Goal: Task Accomplishment & Management: Use online tool/utility

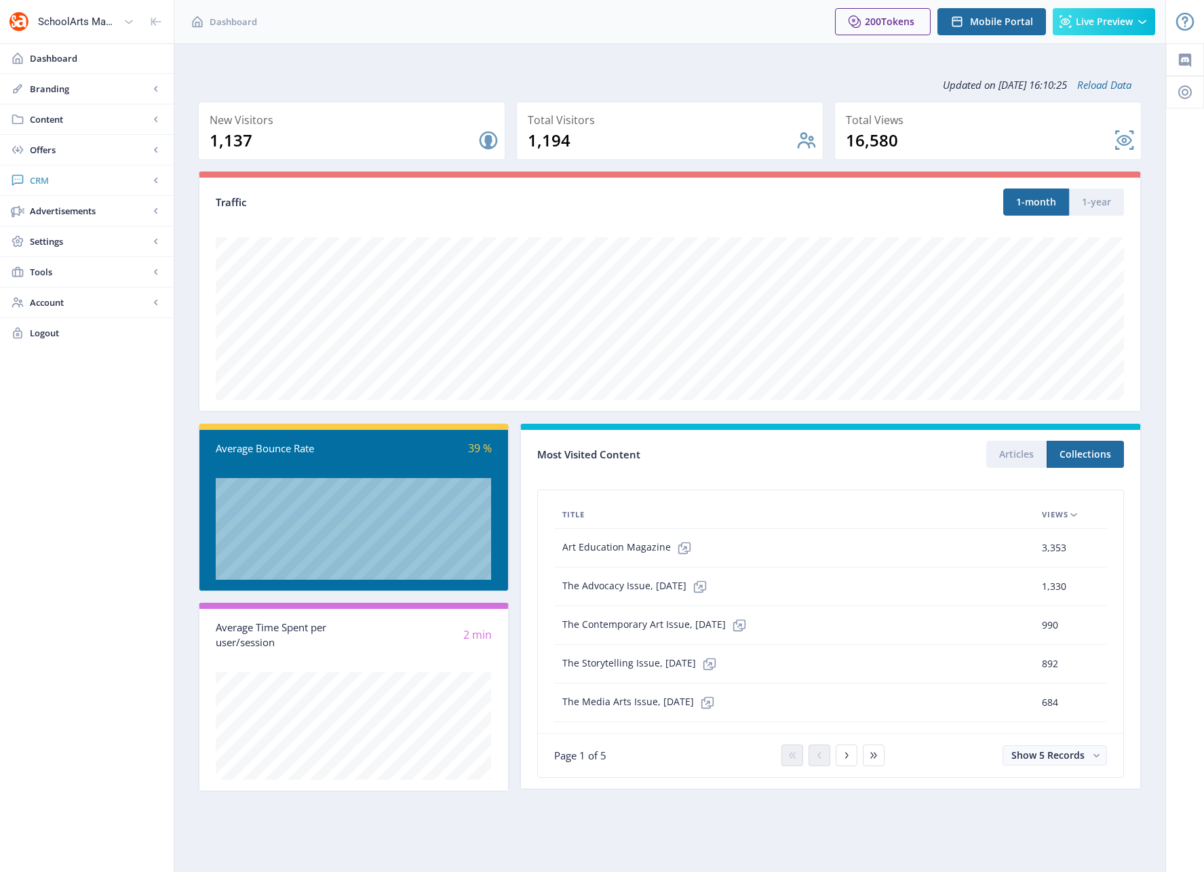
click at [47, 181] on span "CRM" at bounding box center [89, 181] width 119 height 14
click at [62, 211] on span "Readers" at bounding box center [101, 211] width 117 height 14
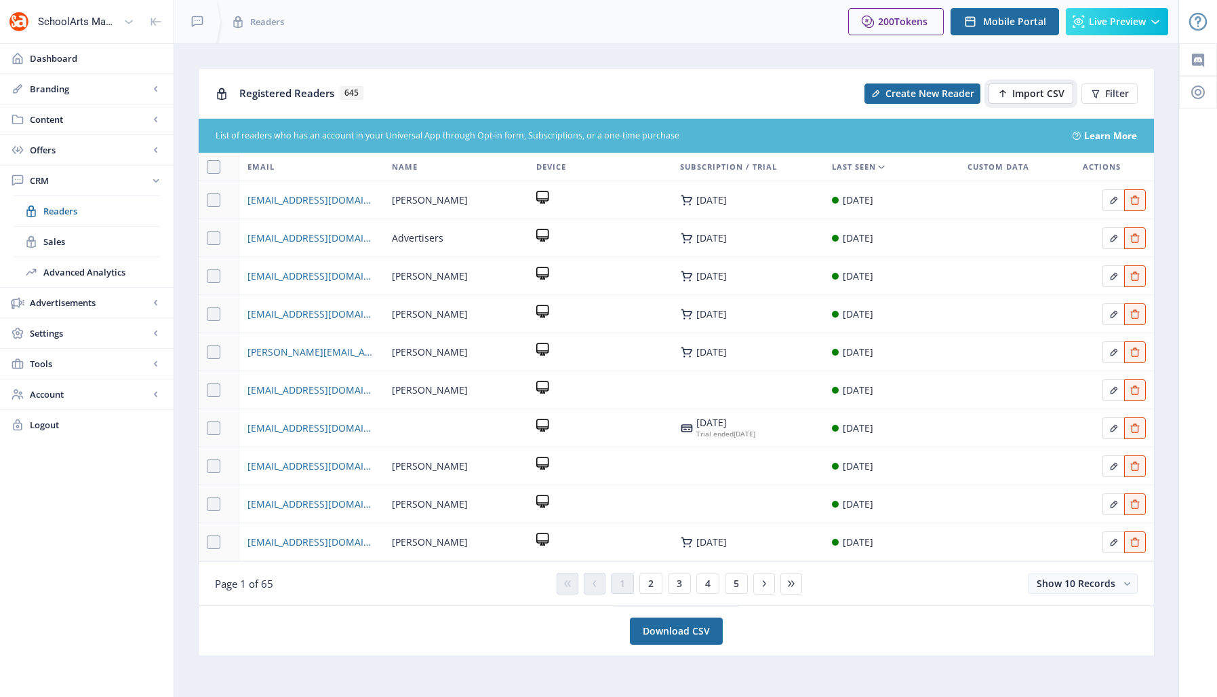
click at [1036, 94] on span "Import CSV" at bounding box center [1039, 93] width 52 height 11
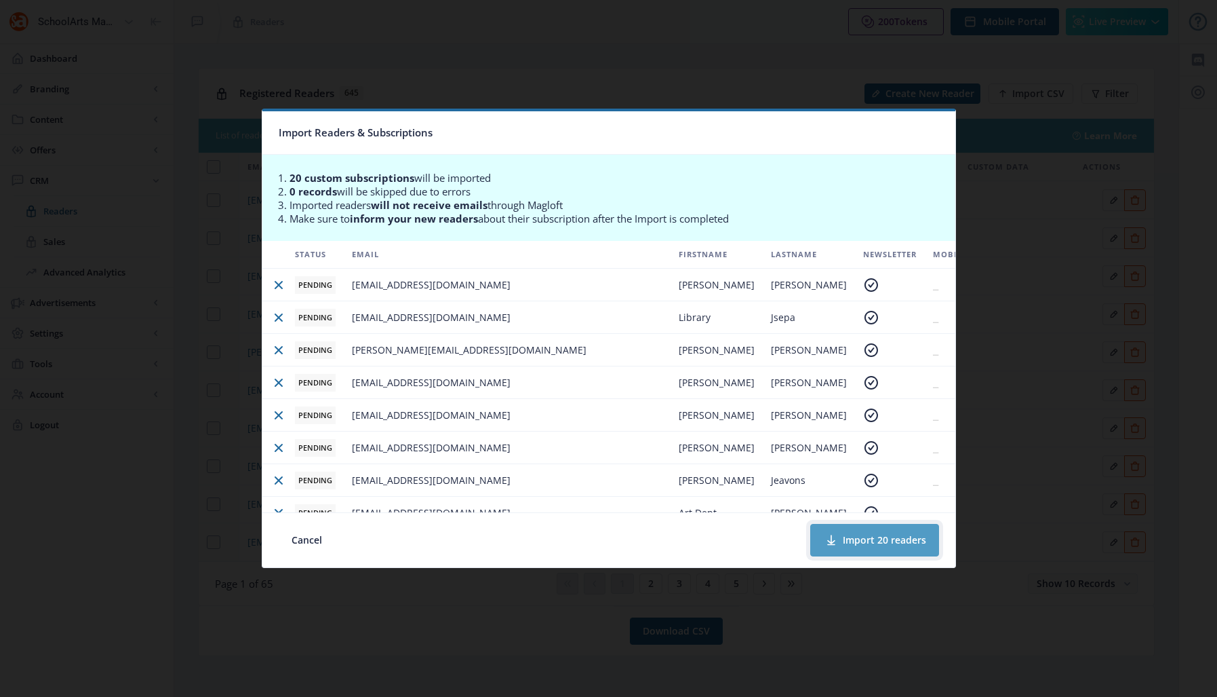
click at [882, 539] on button "Import 20 readers" at bounding box center [874, 540] width 129 height 33
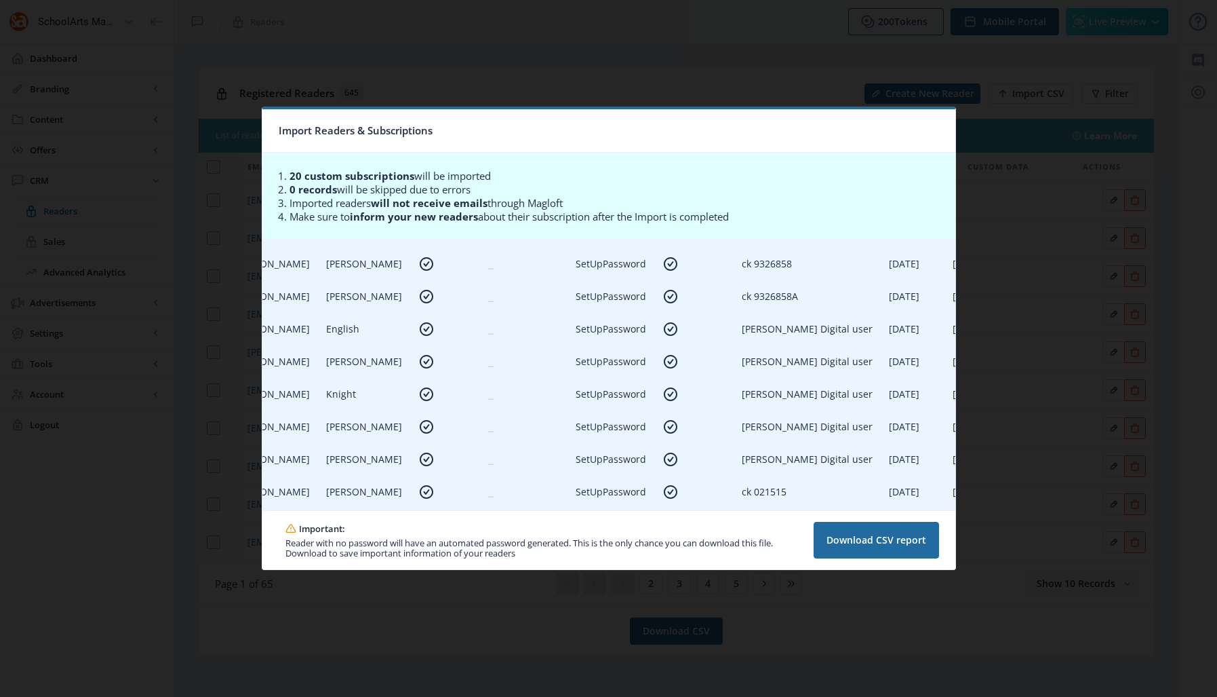
scroll to position [418, 439]
click at [892, 547] on button "Download CSV report" at bounding box center [876, 540] width 125 height 37
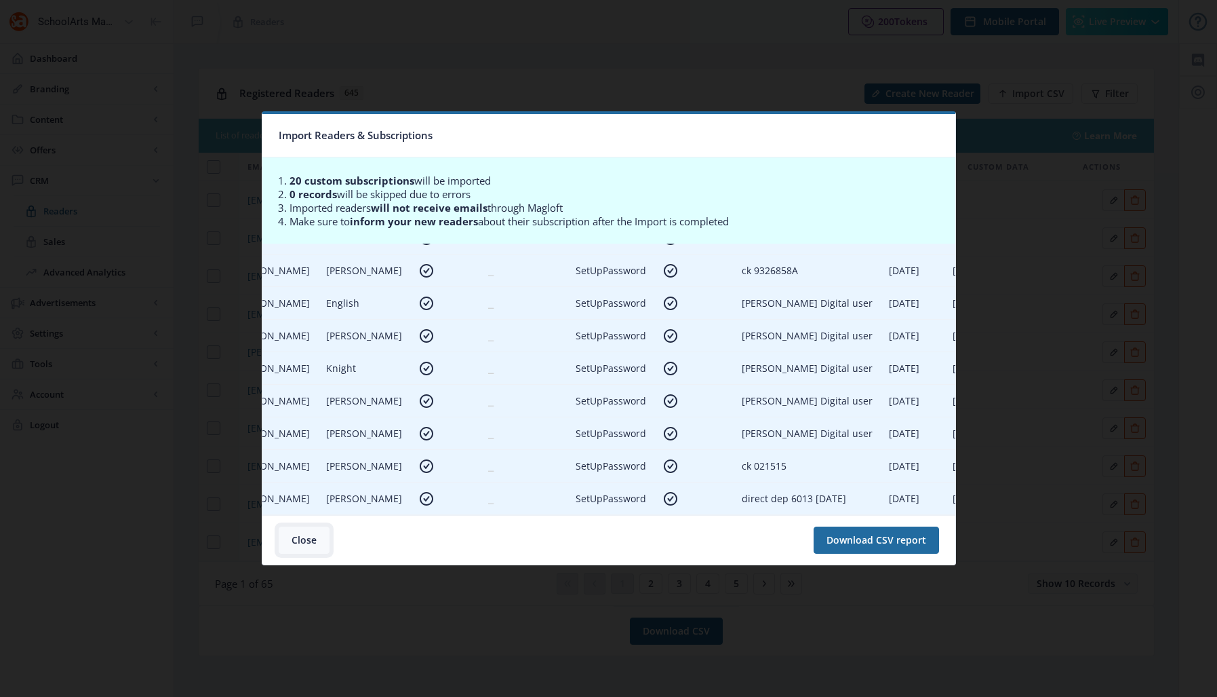
click at [299, 537] on button "Close" at bounding box center [304, 539] width 51 height 27
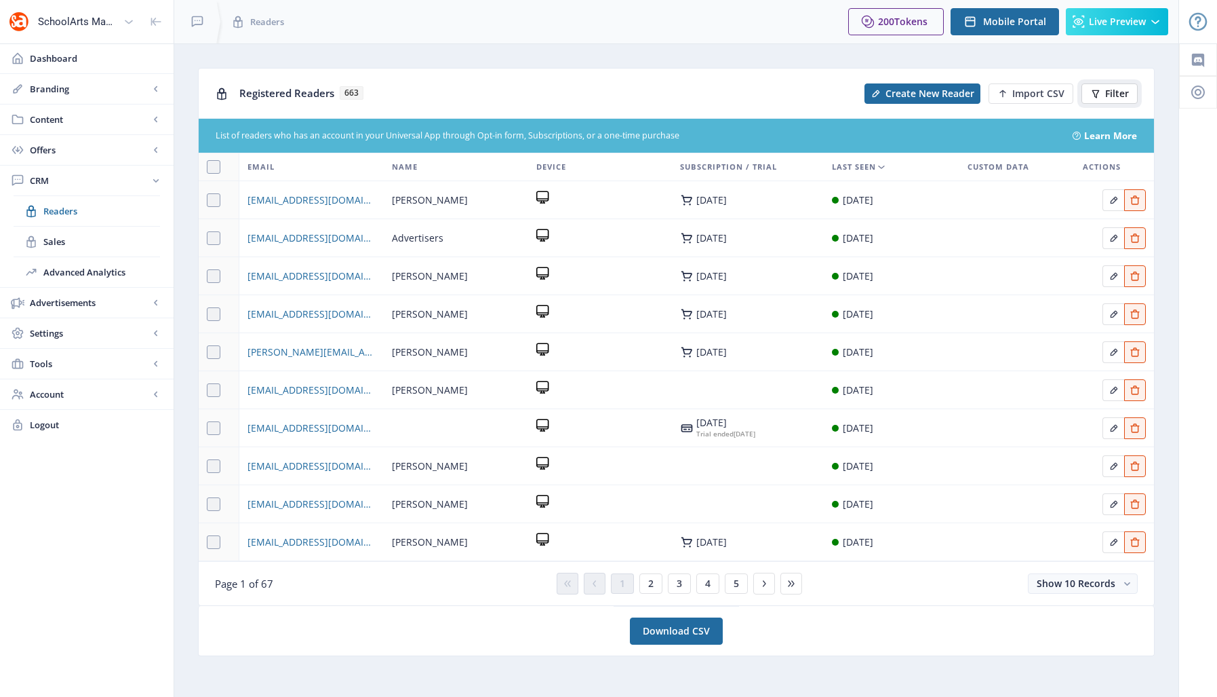
click at [1104, 96] on button "Filter" at bounding box center [1110, 93] width 56 height 20
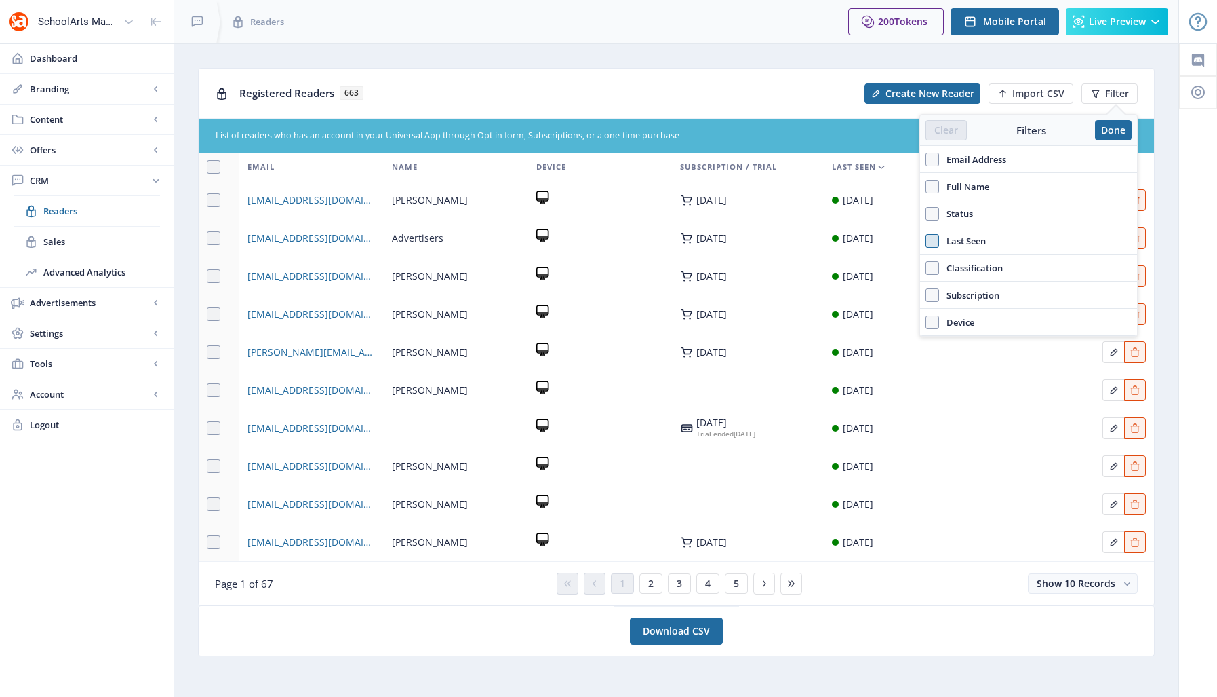
click at [933, 237] on span at bounding box center [933, 241] width 14 height 14
click at [926, 240] on input "Last Seen" at bounding box center [926, 240] width 1 height 1
checkbox input "true"
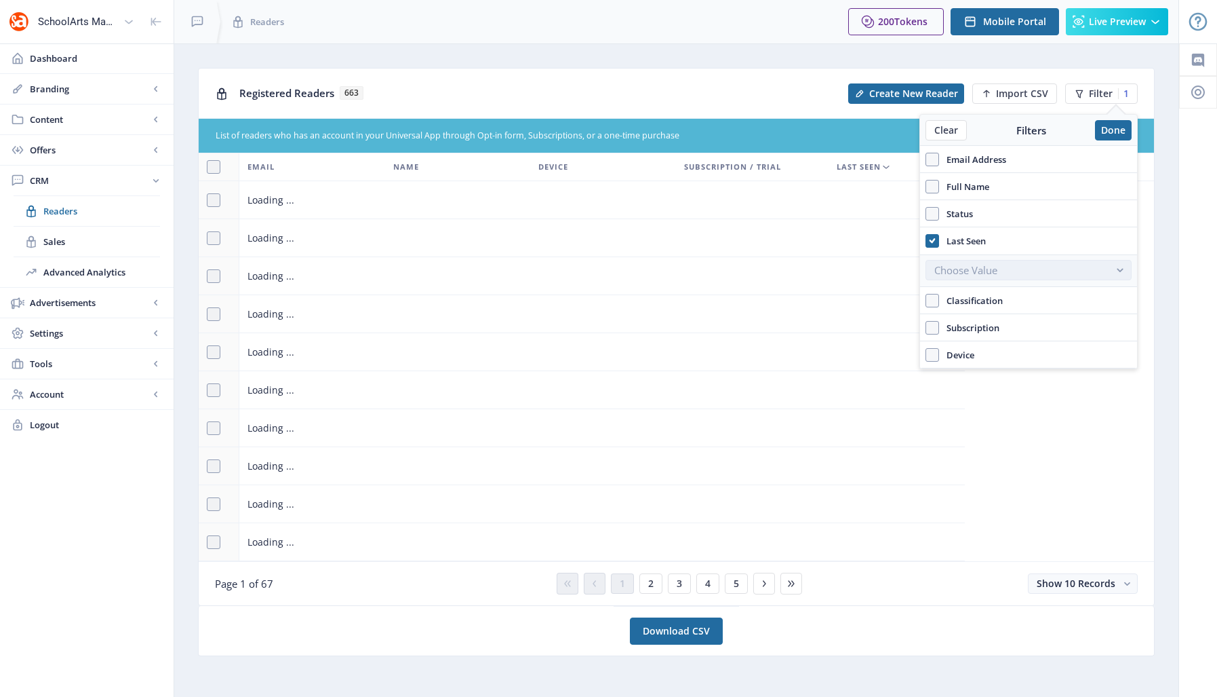
click at [1064, 271] on button "Choose Value" at bounding box center [1029, 270] width 206 height 20
click at [1064, 270] on button "Choose Value" at bounding box center [1029, 270] width 206 height 20
click at [743, 99] on div "Registered Readers 663" at bounding box center [539, 93] width 601 height 28
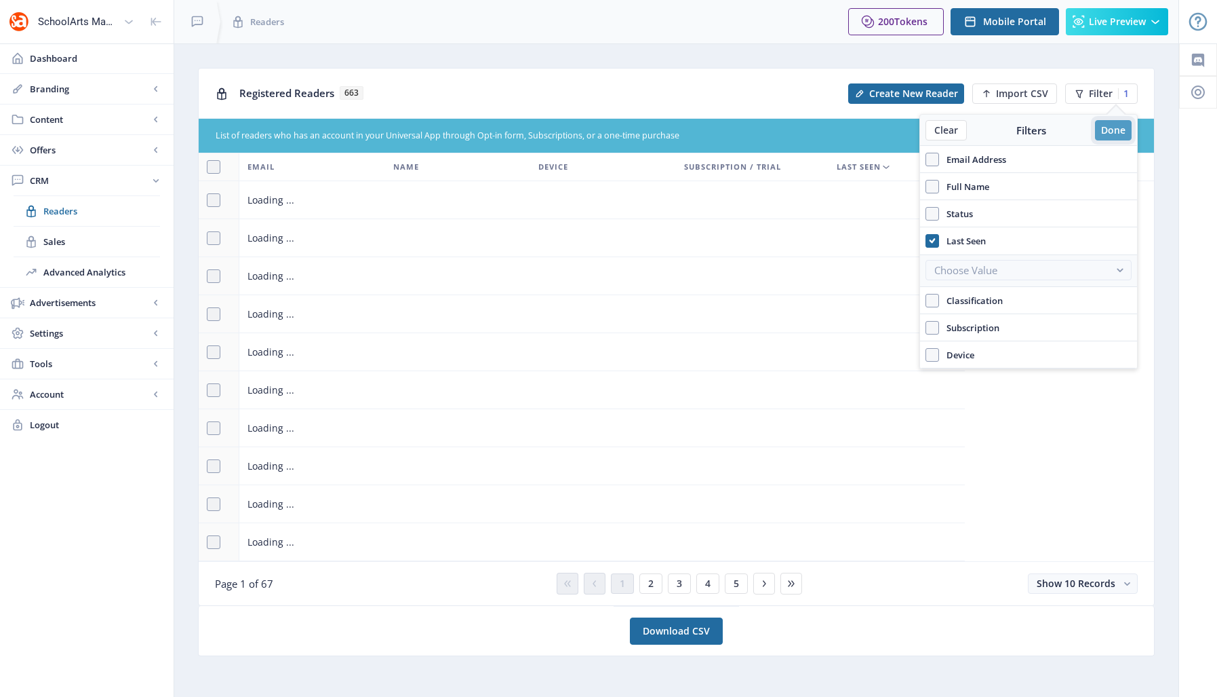
click at [1106, 134] on button "Done" at bounding box center [1113, 130] width 37 height 20
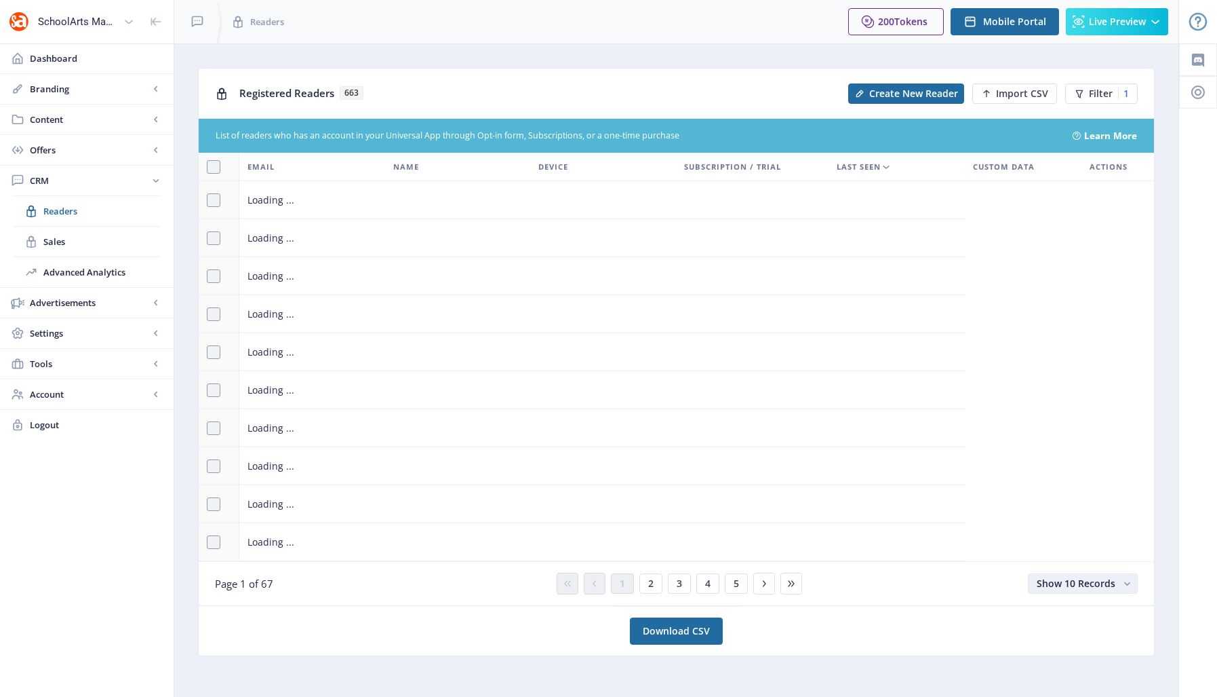
click at [1051, 589] on span "Show 10 Records" at bounding box center [1076, 582] width 79 height 13
click at [1055, 509] on nb-option "Show 25 Records" at bounding box center [1083, 506] width 107 height 24
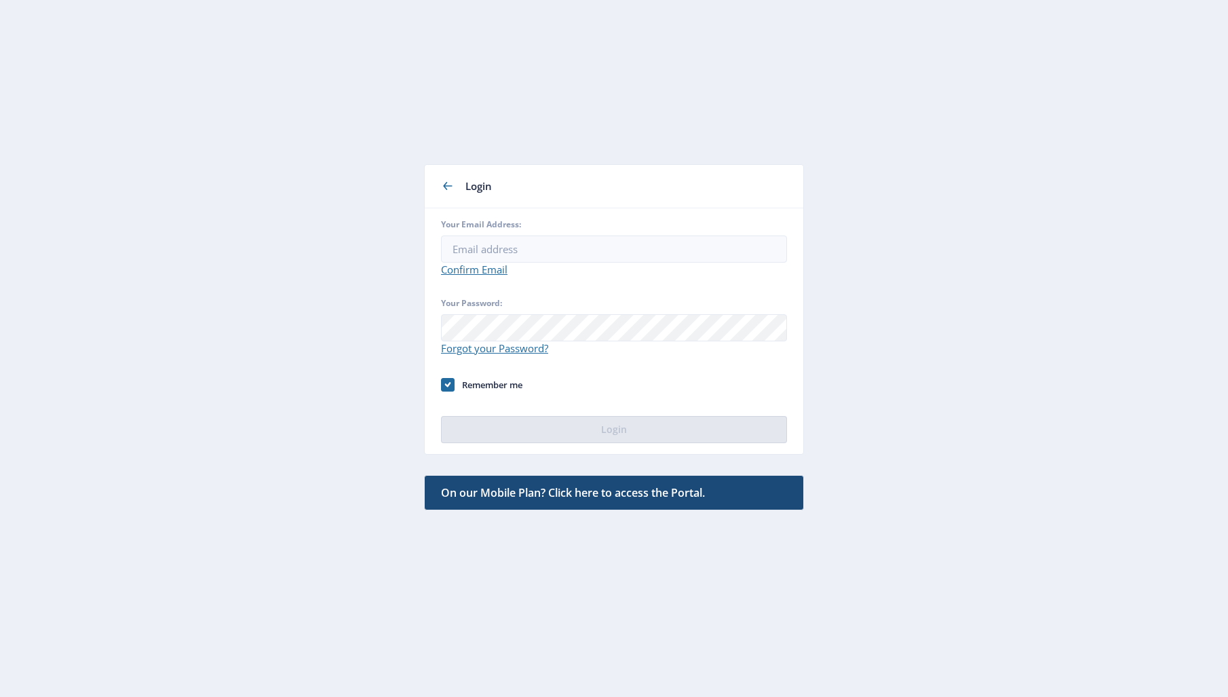
type input "[EMAIL_ADDRESS][DOMAIN_NAME]"
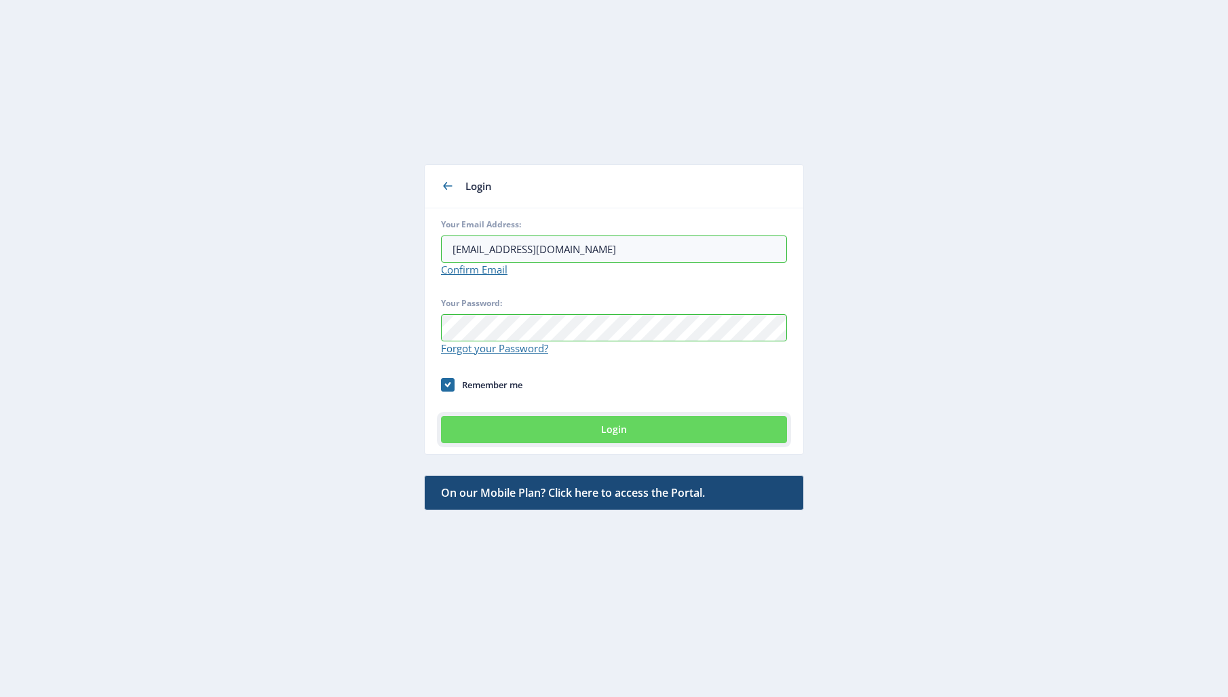
click at [558, 430] on button "Login" at bounding box center [614, 429] width 346 height 27
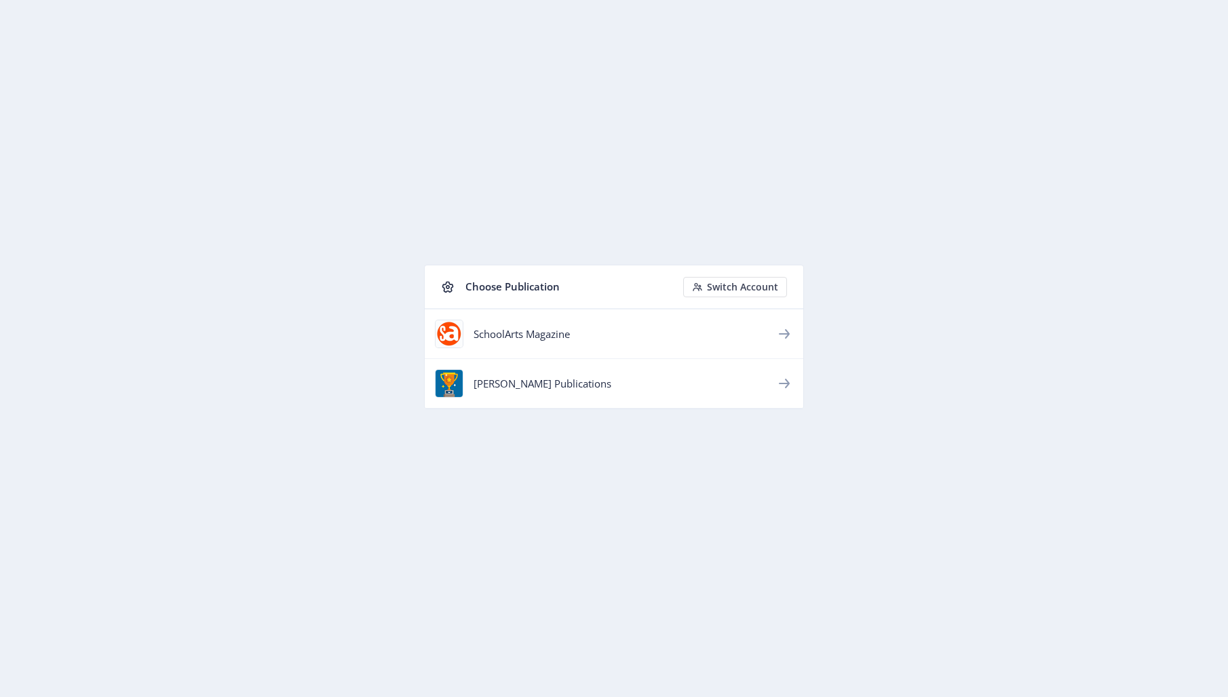
click at [540, 336] on div "SchoolArts Magazine" at bounding box center [624, 334] width 302 height 14
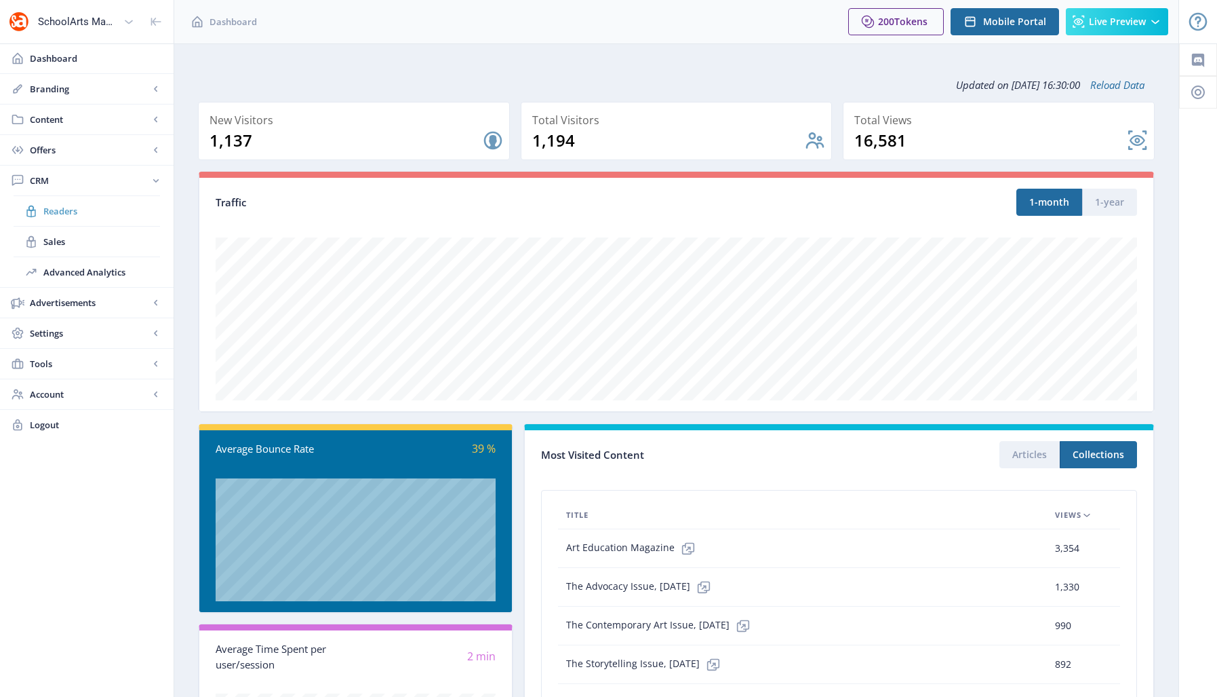
click at [55, 210] on span "Readers" at bounding box center [101, 211] width 117 height 14
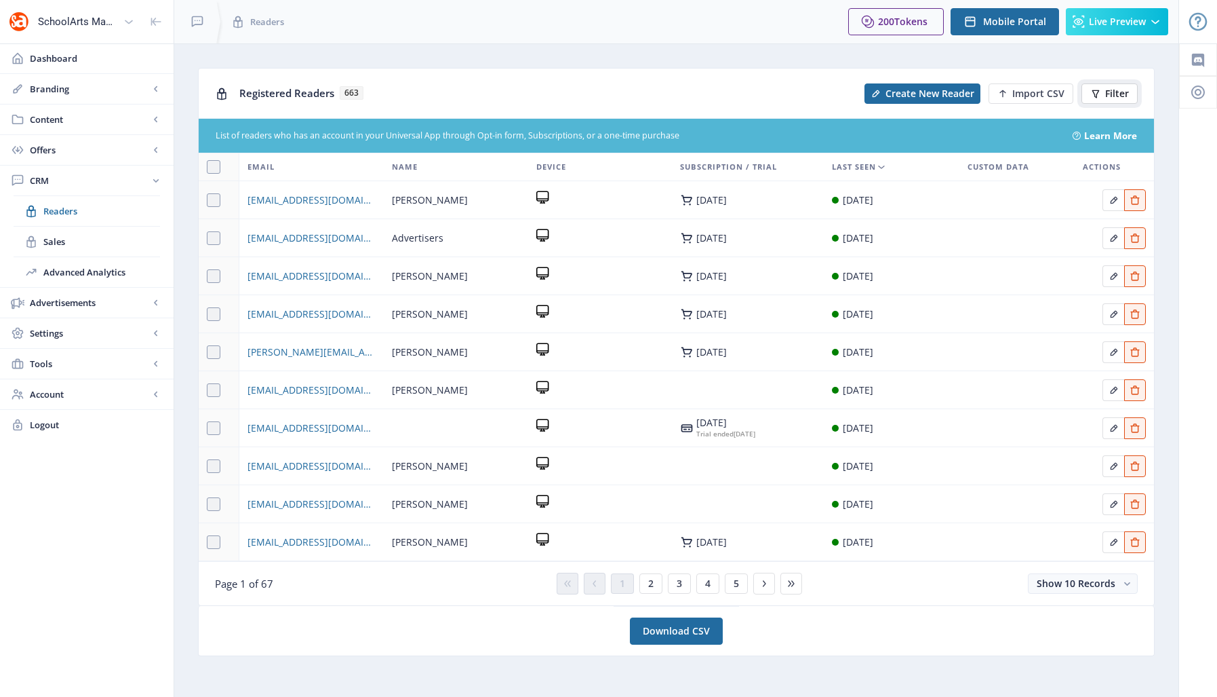
click at [1112, 88] on span "Filter" at bounding box center [1117, 93] width 24 height 11
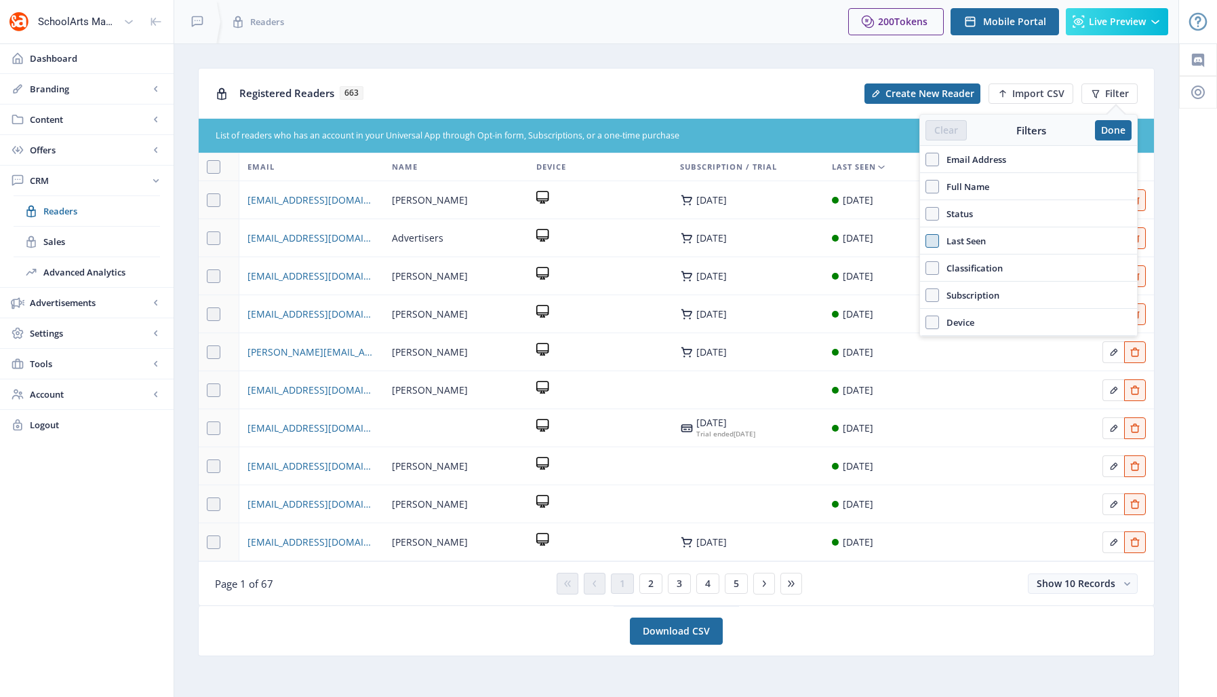
click at [933, 243] on span at bounding box center [933, 241] width 14 height 14
click at [926, 241] on input "Last Seen" at bounding box center [926, 240] width 1 height 1
checkbox input "true"
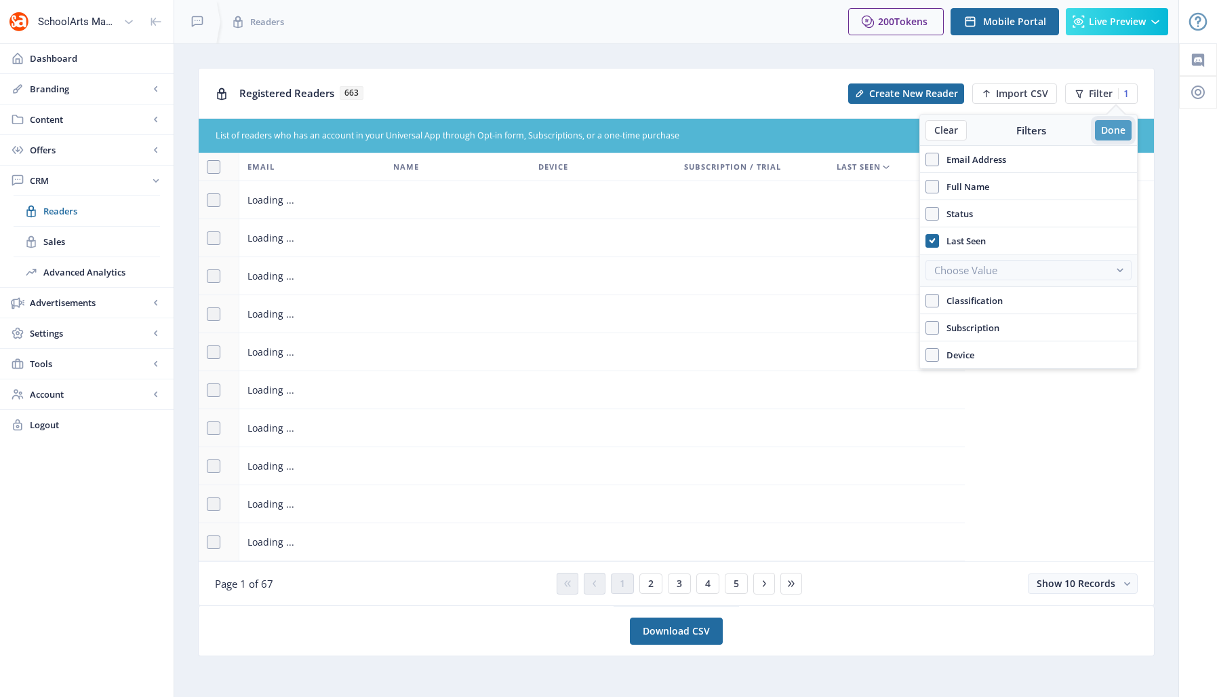
click at [1117, 124] on button "Done" at bounding box center [1113, 130] width 37 height 20
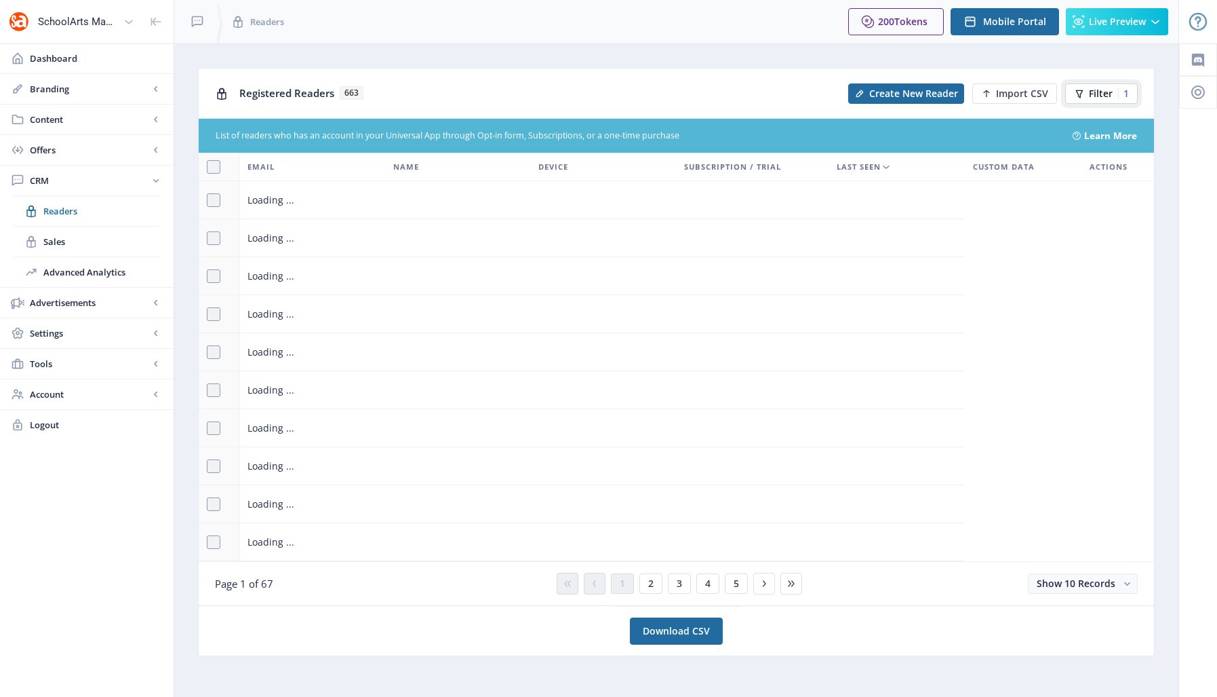
click at [1101, 92] on span "Filter" at bounding box center [1101, 93] width 24 height 11
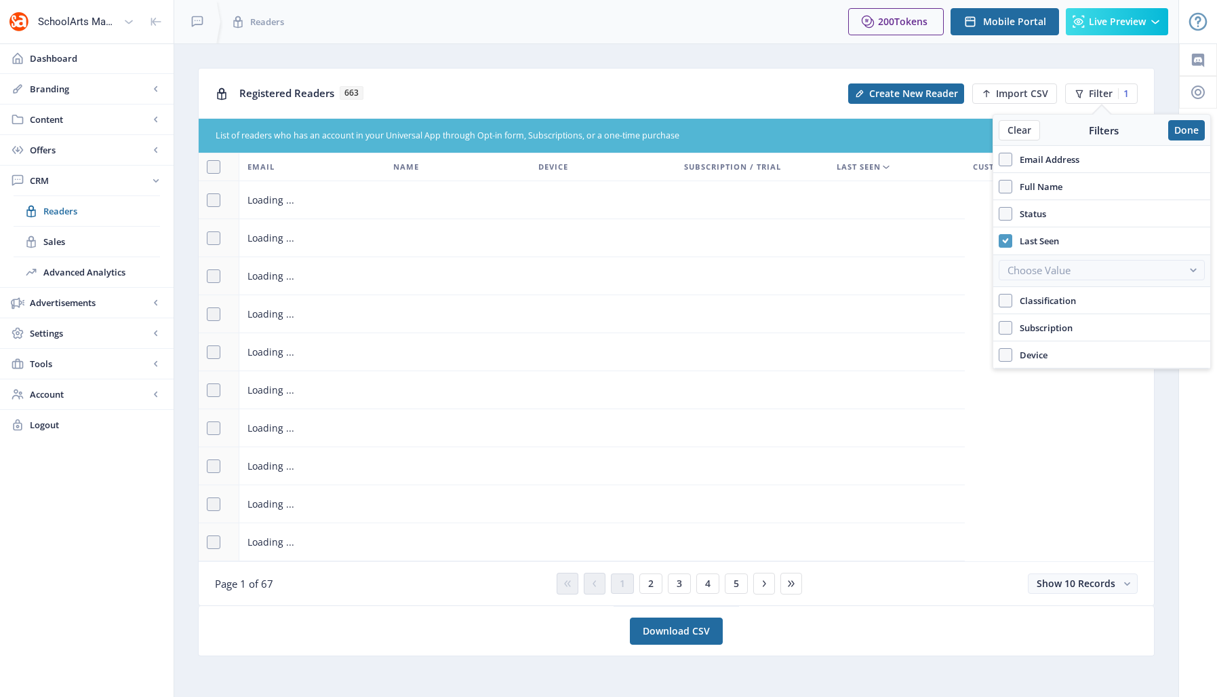
click at [1005, 240] on use at bounding box center [1005, 240] width 6 height 5
click at [1000, 240] on input "Last Seen" at bounding box center [999, 240] width 1 height 1
checkbox input "false"
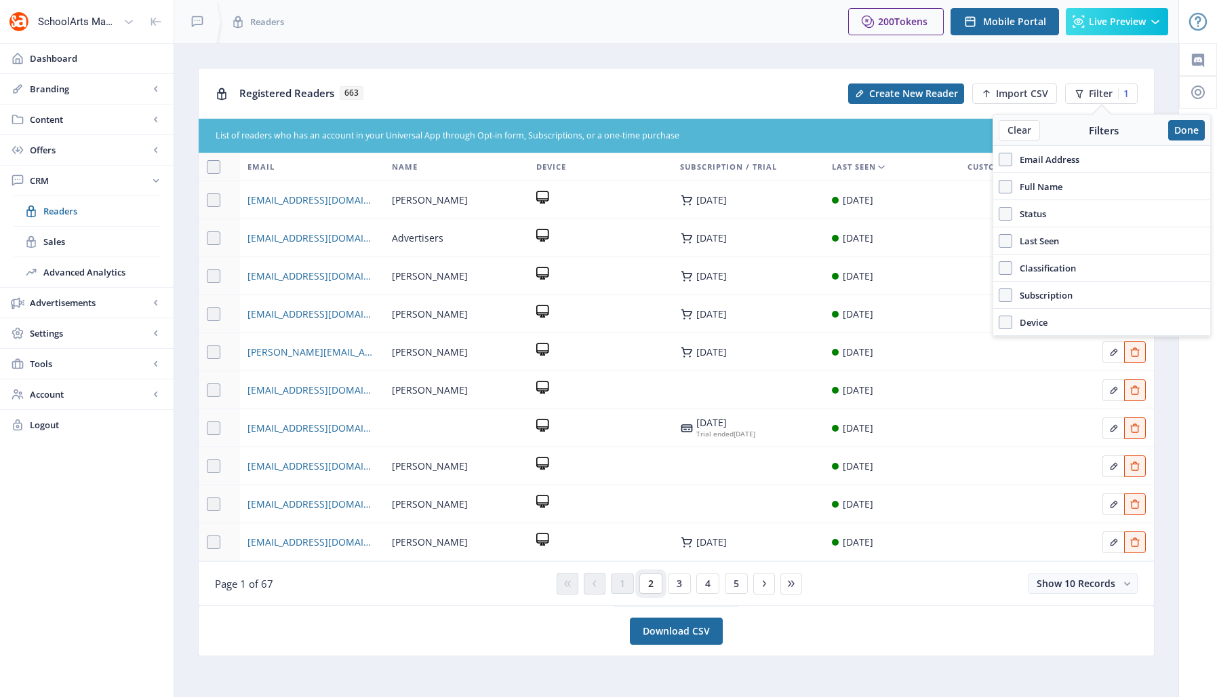
click at [648, 583] on span "2" at bounding box center [650, 583] width 5 height 11
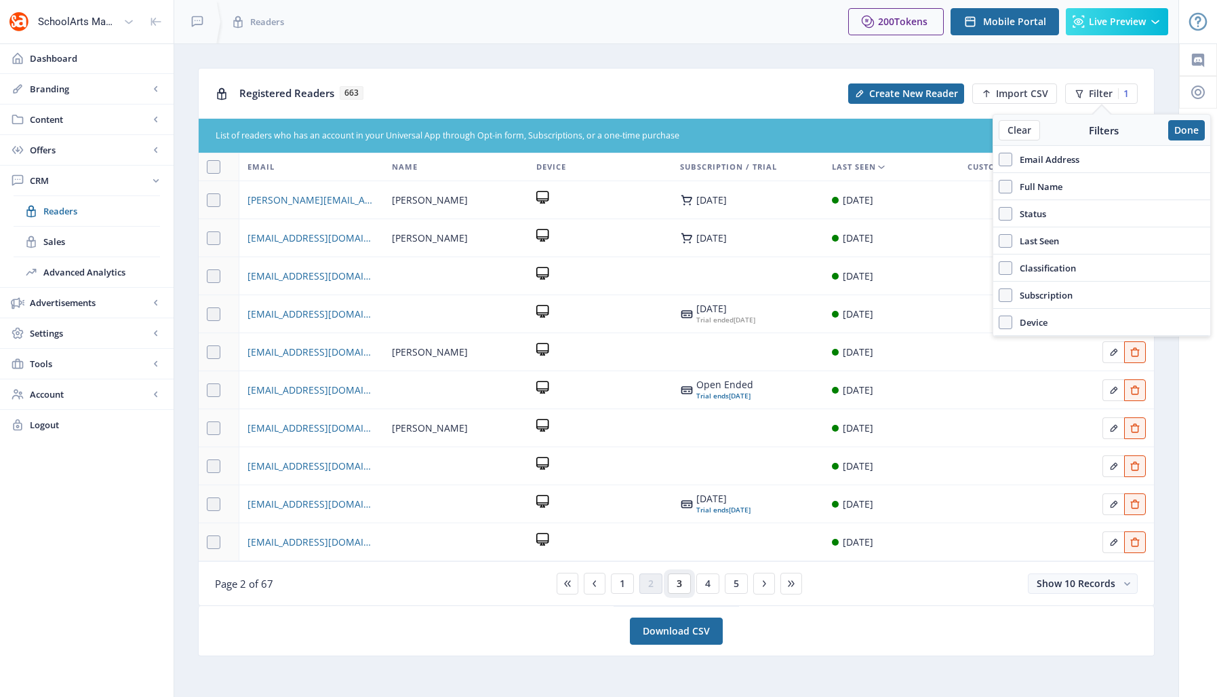
click at [675, 586] on button "3" at bounding box center [679, 583] width 23 height 20
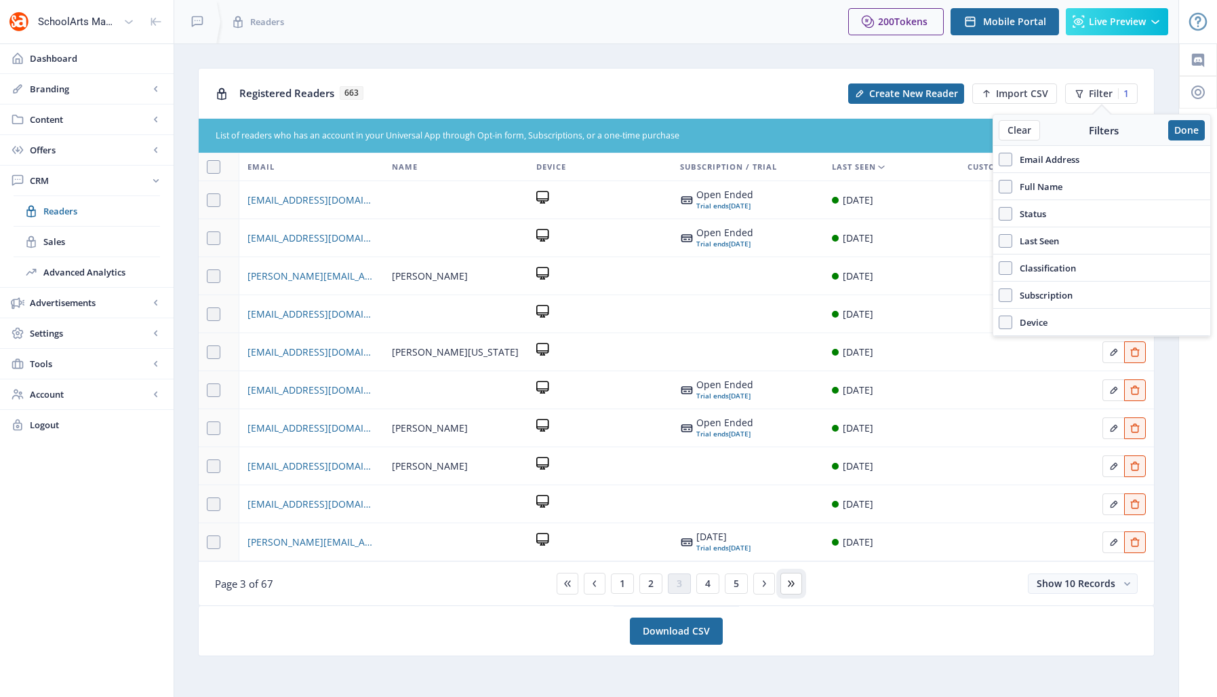
click at [786, 583] on icon at bounding box center [791, 583] width 11 height 11
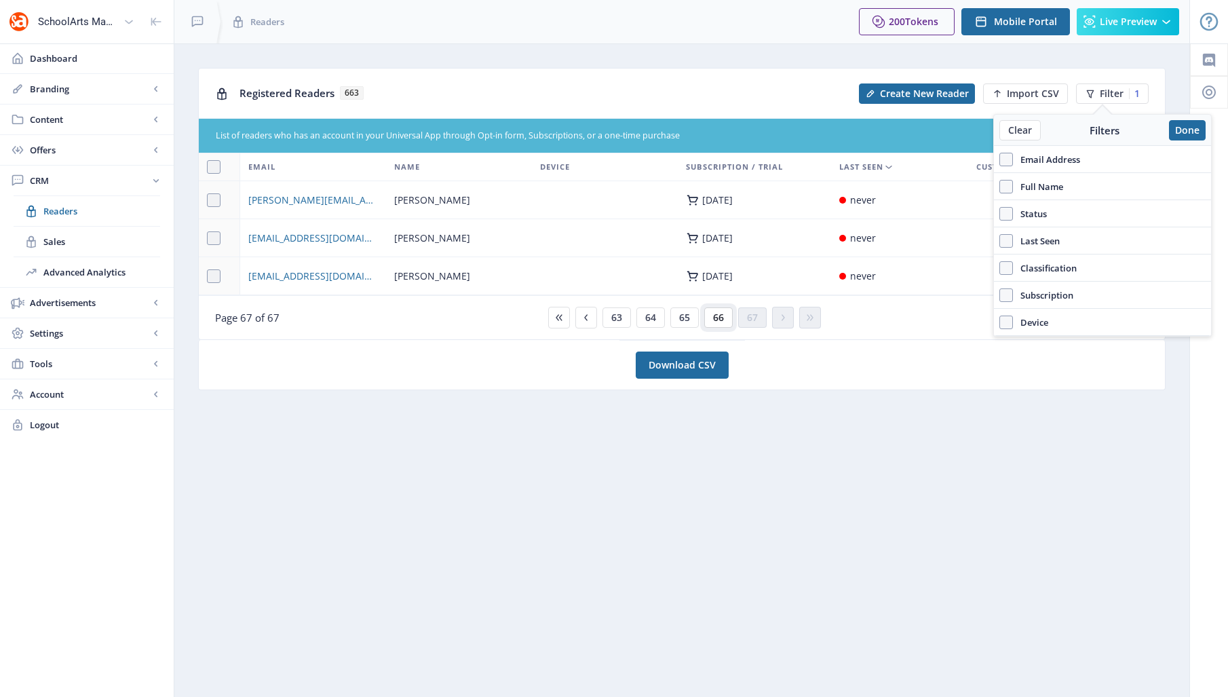
click at [720, 318] on span "66" at bounding box center [718, 317] width 11 height 11
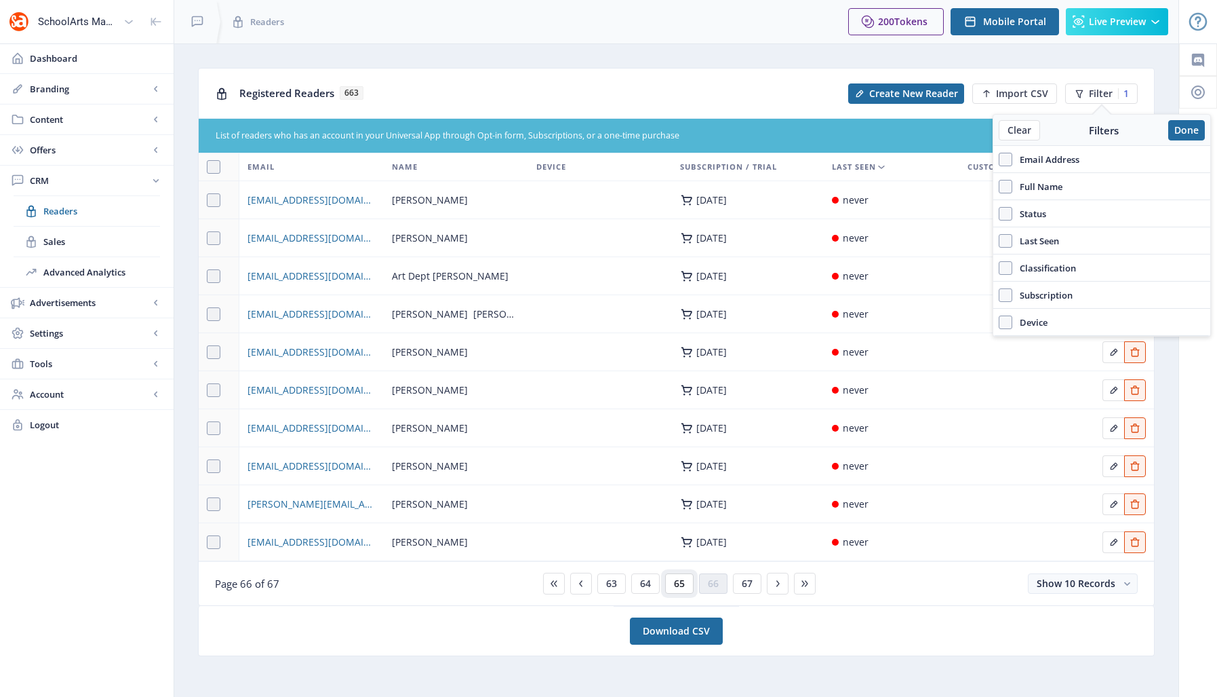
click at [677, 585] on span "65" at bounding box center [679, 583] width 11 height 11
click at [644, 586] on span "64" at bounding box center [645, 583] width 11 height 11
click at [644, 586] on span "63" at bounding box center [645, 583] width 11 height 11
click at [642, 585] on span "62" at bounding box center [645, 583] width 11 height 11
click at [643, 585] on span "61" at bounding box center [645, 583] width 11 height 11
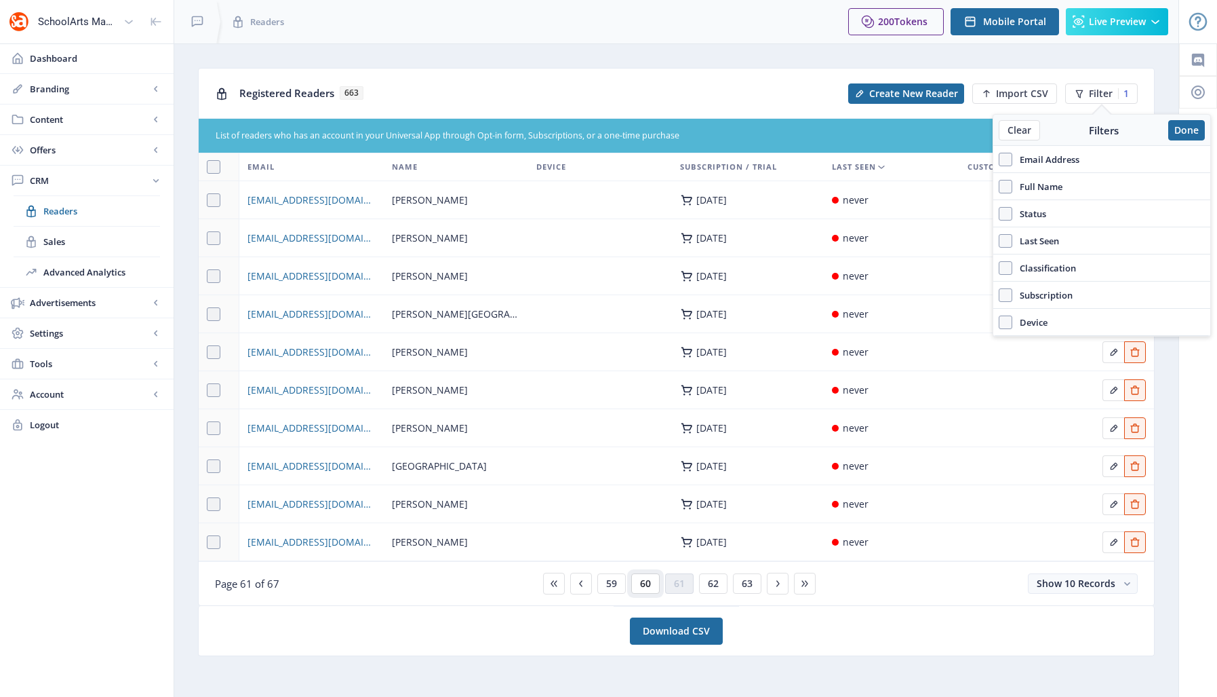
click at [648, 584] on span "60" at bounding box center [645, 583] width 11 height 11
click at [648, 584] on span "59" at bounding box center [645, 583] width 11 height 11
click at [648, 583] on span "58" at bounding box center [645, 583] width 11 height 11
click at [648, 583] on span "57" at bounding box center [645, 583] width 11 height 11
click at [654, 574] on button "56" at bounding box center [645, 583] width 28 height 20
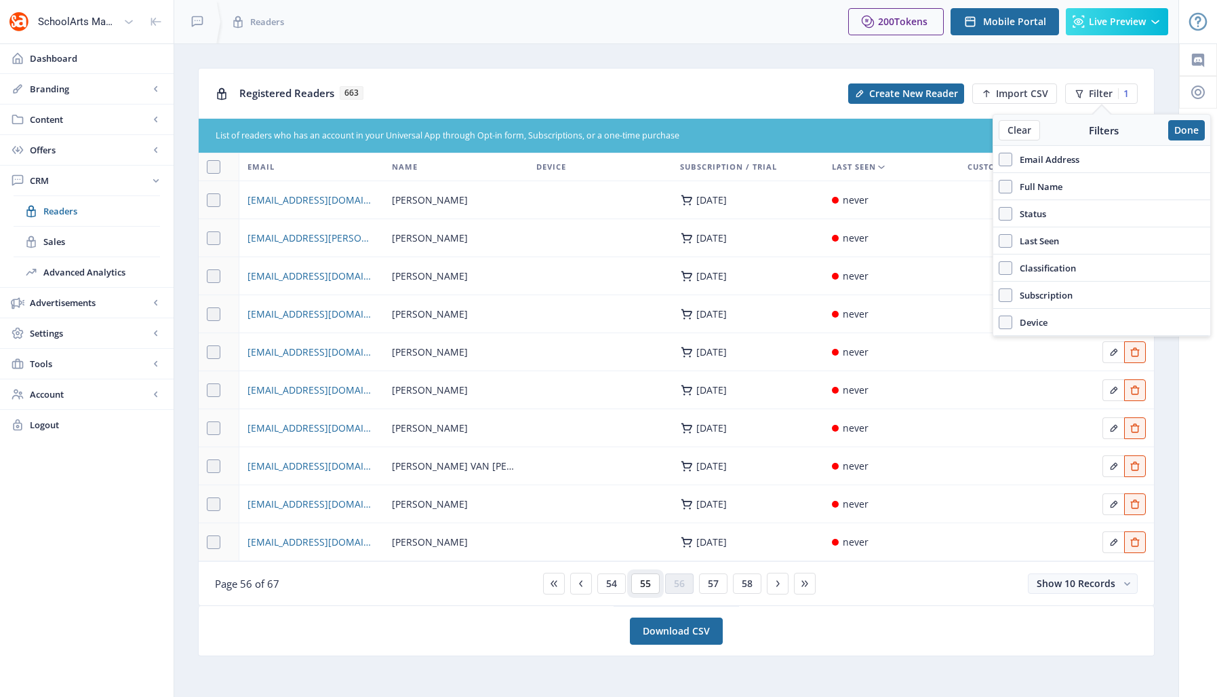
click at [646, 581] on span "55" at bounding box center [645, 583] width 11 height 11
click at [646, 581] on span "54" at bounding box center [645, 583] width 11 height 11
click at [646, 581] on span "53" at bounding box center [645, 583] width 11 height 11
click at [646, 581] on span "52" at bounding box center [645, 583] width 11 height 11
click at [648, 581] on span "51" at bounding box center [645, 583] width 11 height 11
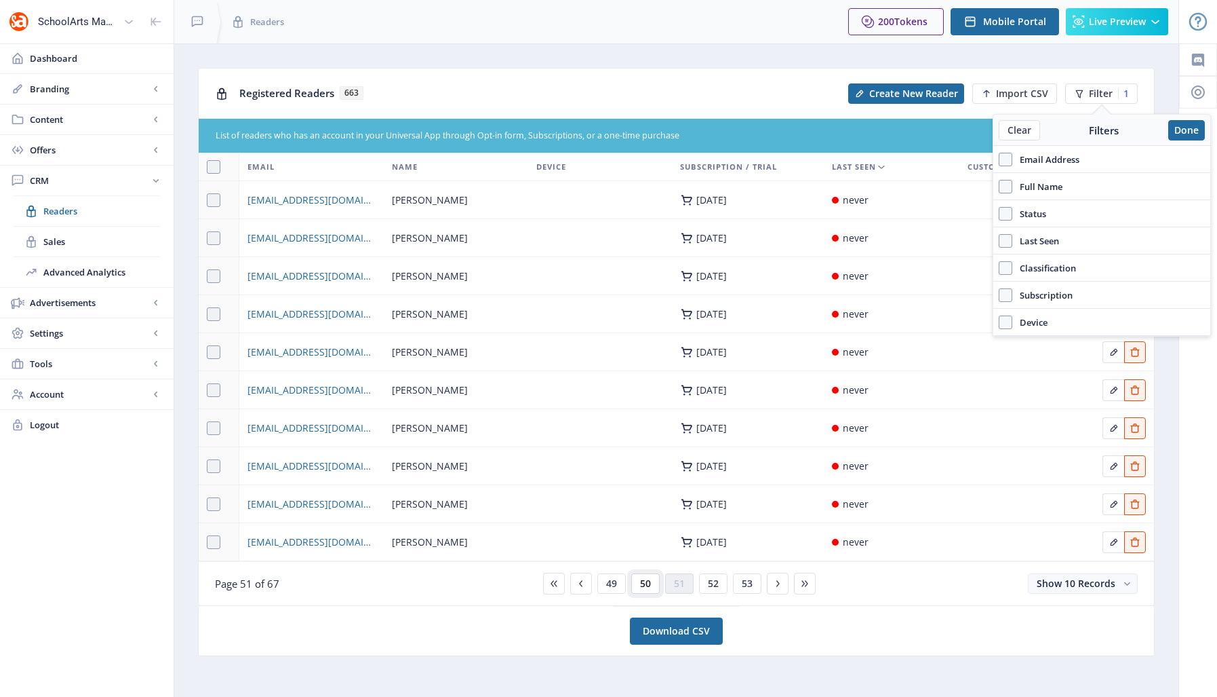
click at [648, 581] on span "50" at bounding box center [645, 583] width 11 height 11
click at [648, 581] on span "49" at bounding box center [645, 583] width 11 height 11
click at [646, 582] on span "48" at bounding box center [645, 583] width 11 height 11
click at [646, 582] on span "47" at bounding box center [645, 583] width 11 height 11
click at [648, 581] on span "46" at bounding box center [645, 583] width 11 height 11
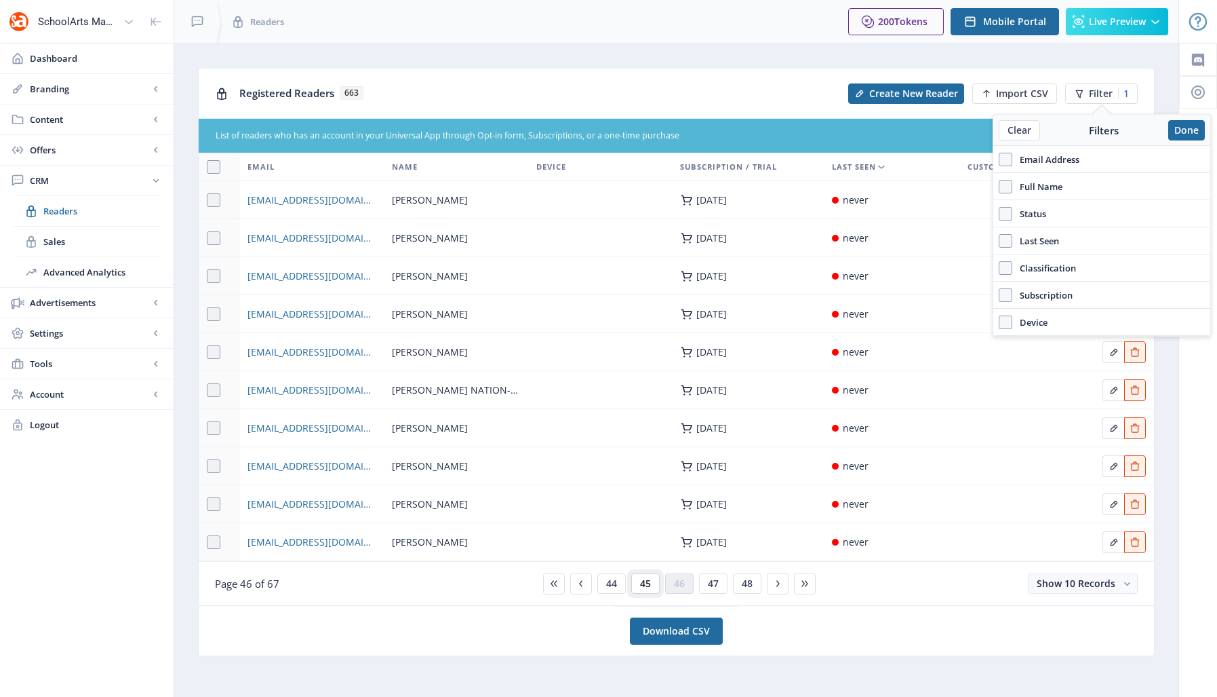
click at [644, 578] on span "45" at bounding box center [645, 583] width 11 height 11
click at [644, 587] on span "44" at bounding box center [645, 583] width 11 height 11
click at [644, 586] on span "43" at bounding box center [645, 583] width 11 height 11
click at [644, 586] on span "42" at bounding box center [645, 583] width 11 height 11
click at [645, 586] on span "41" at bounding box center [645, 583] width 11 height 11
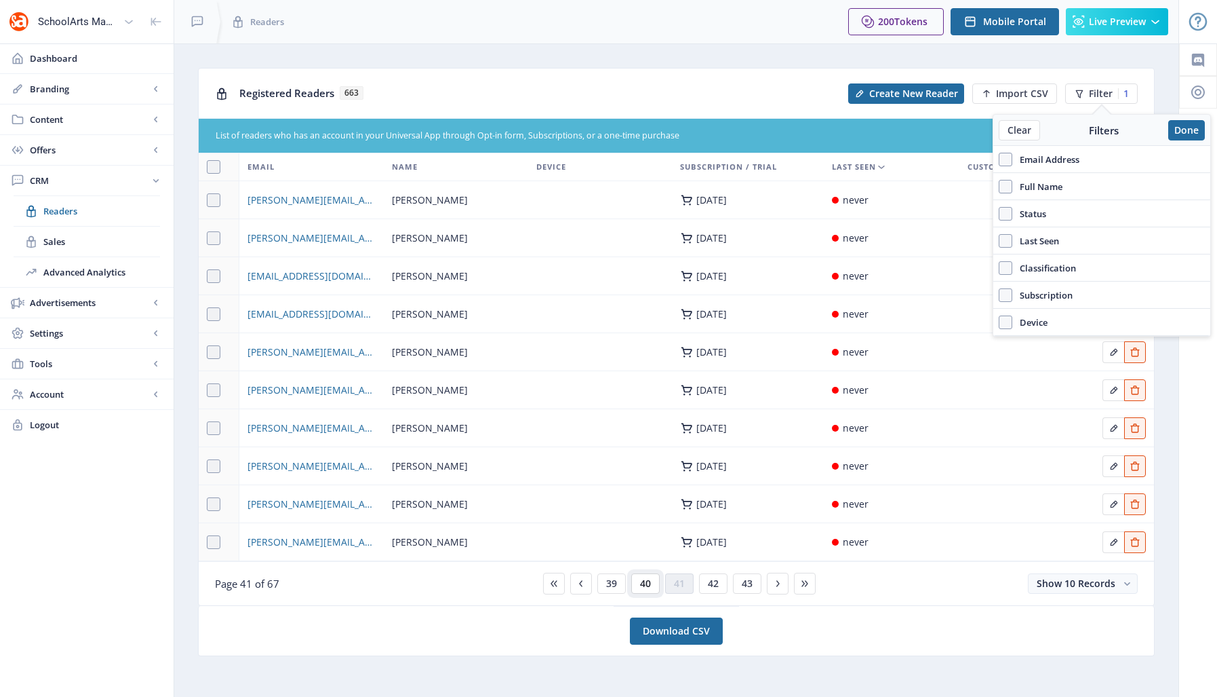
click at [644, 587] on span "40" at bounding box center [645, 583] width 11 height 11
click at [644, 587] on span "39" at bounding box center [645, 583] width 11 height 11
click at [644, 587] on span "38" at bounding box center [645, 583] width 11 height 11
click at [645, 587] on span "37" at bounding box center [645, 583] width 11 height 11
click at [645, 587] on span "36" at bounding box center [645, 583] width 11 height 11
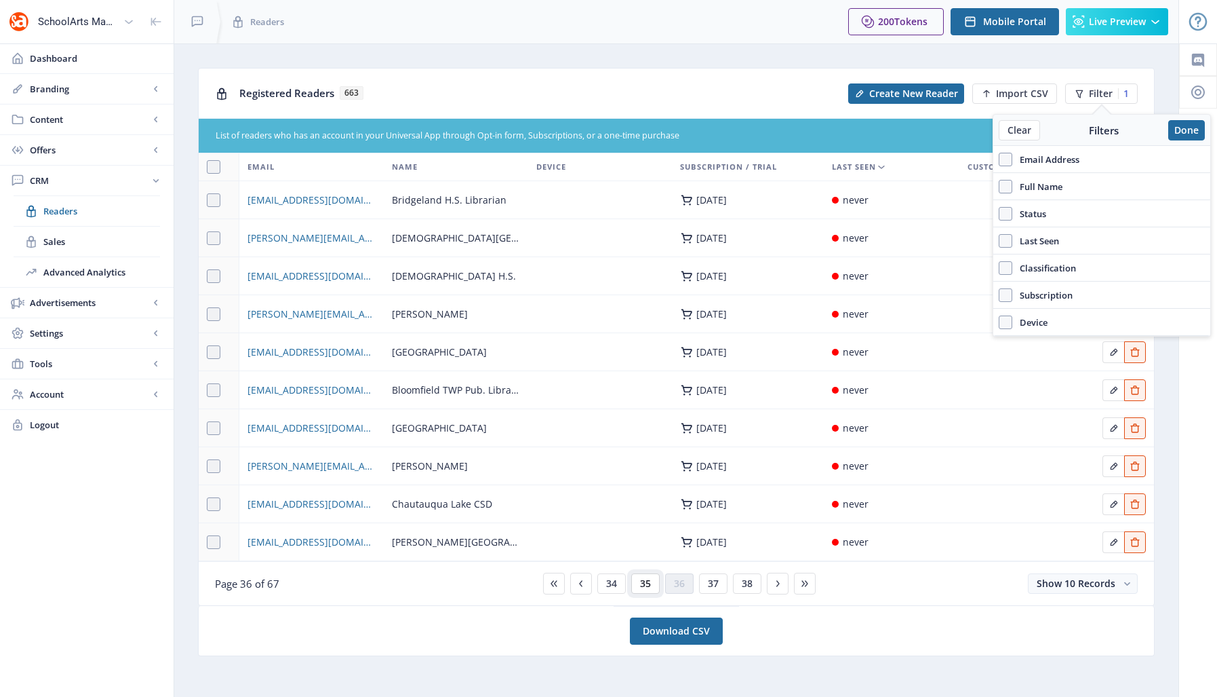
click at [645, 587] on span "35" at bounding box center [645, 583] width 11 height 11
click at [645, 587] on span "34" at bounding box center [645, 583] width 11 height 11
click at [645, 587] on span "33" at bounding box center [645, 583] width 11 height 11
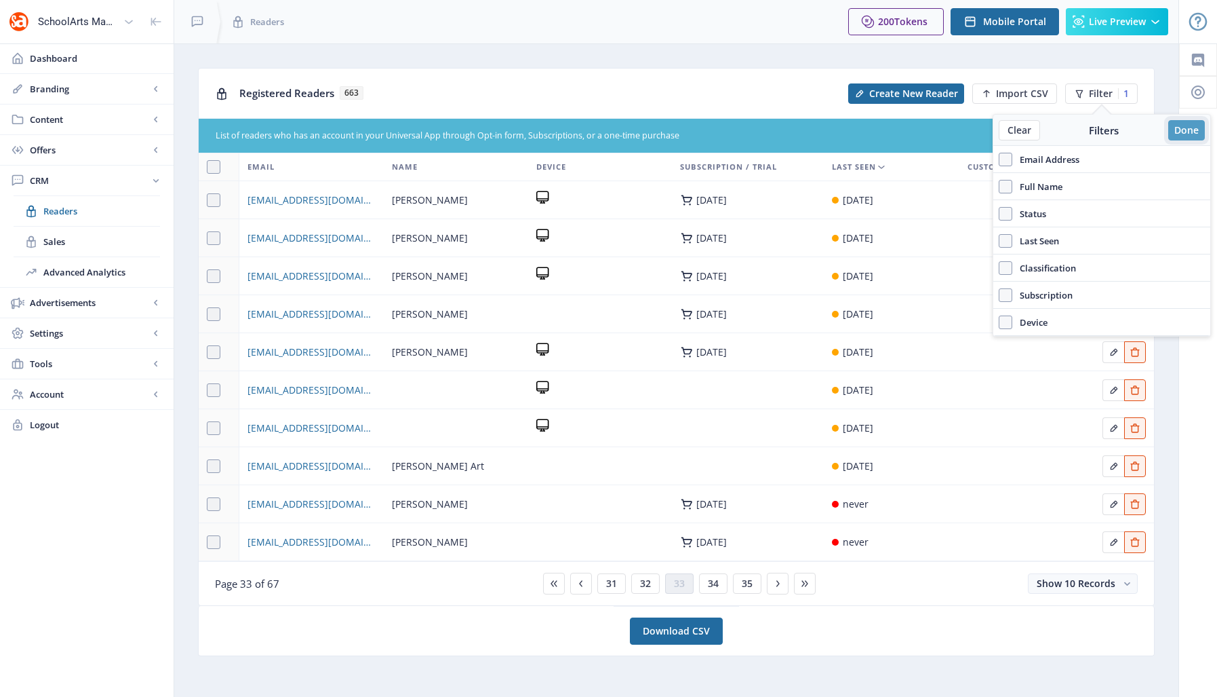
click at [1186, 132] on button "Done" at bounding box center [1187, 130] width 37 height 20
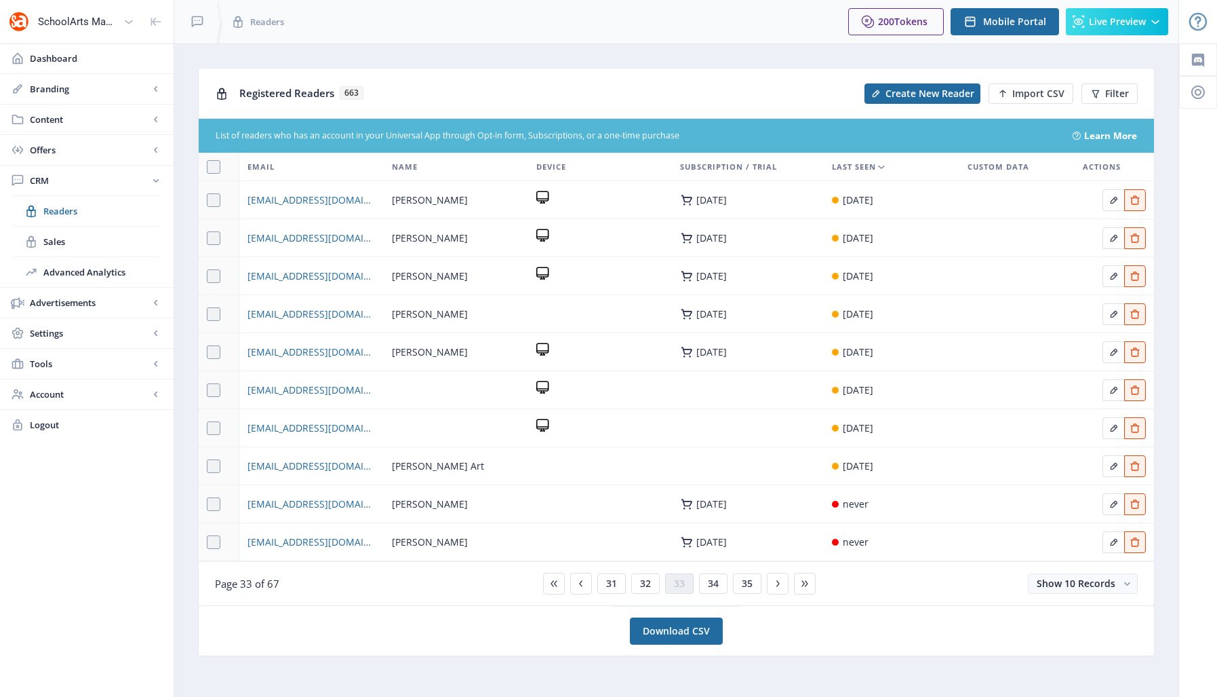
click at [625, 96] on div "Registered Readers 663" at bounding box center [547, 93] width 617 height 28
click at [53, 58] on span "Dashboard" at bounding box center [96, 59] width 133 height 14
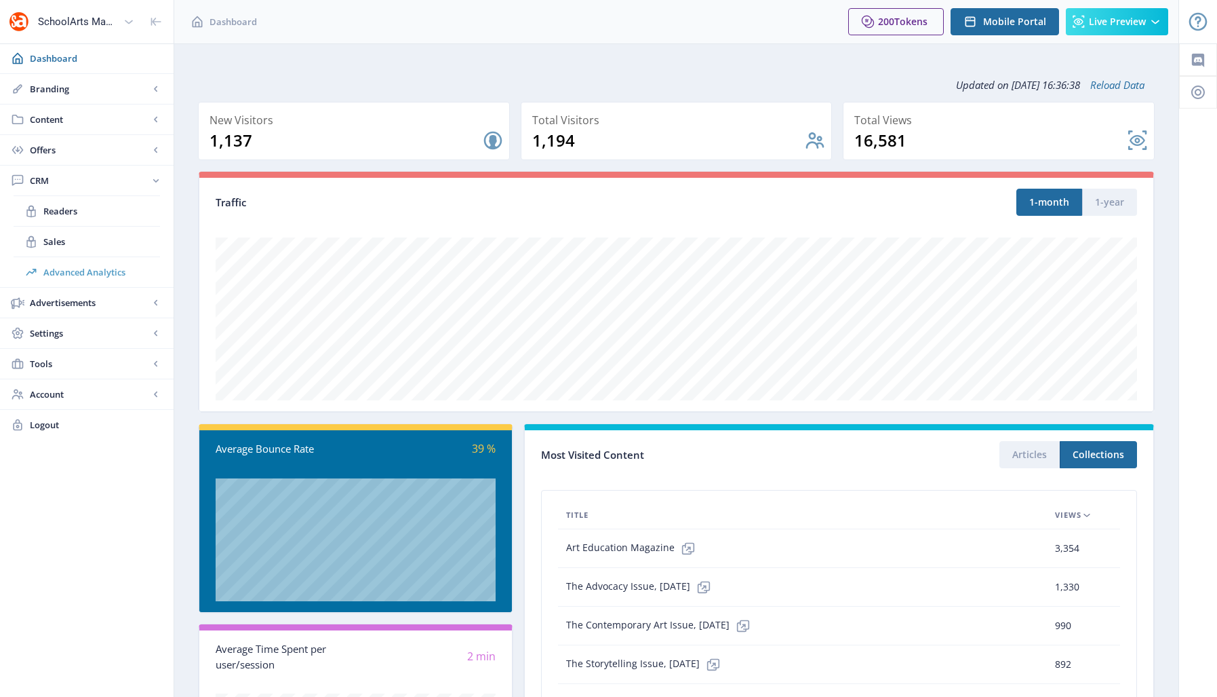
click at [86, 275] on span "Advanced Analytics" at bounding box center [101, 272] width 117 height 14
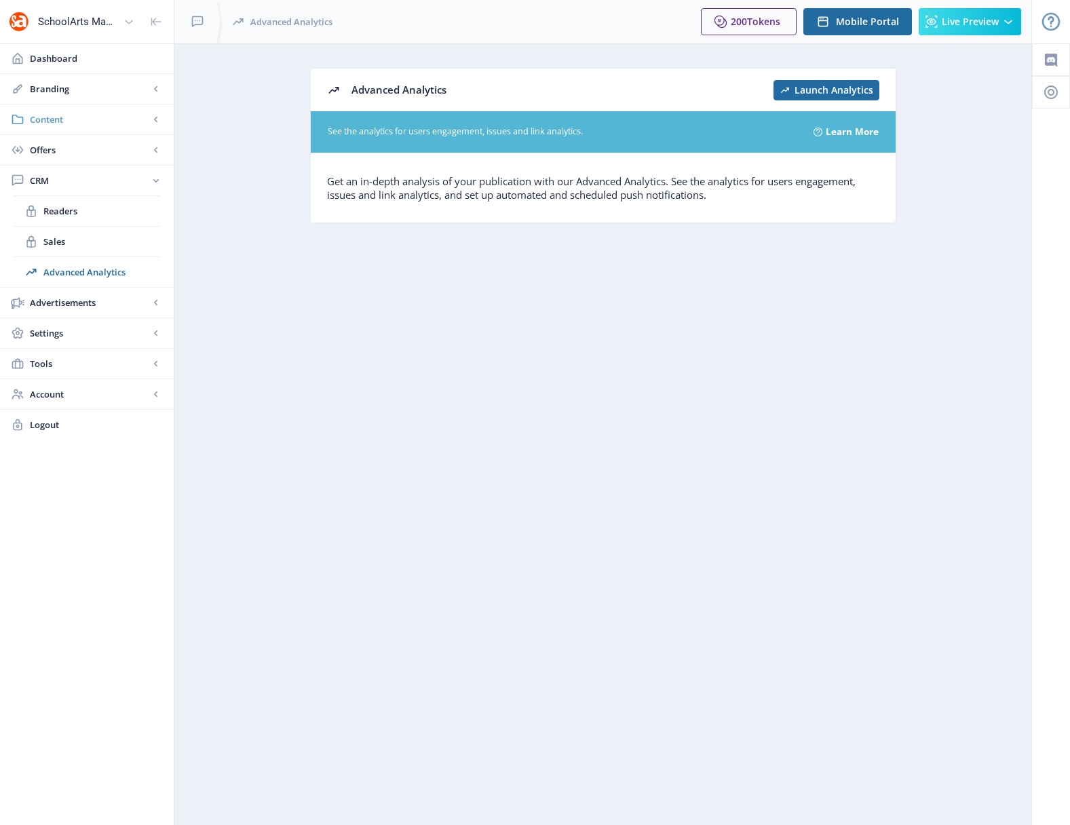
click at [55, 120] on span "Content" at bounding box center [89, 120] width 119 height 14
click at [59, 180] on span "Collections" at bounding box center [101, 181] width 117 height 14
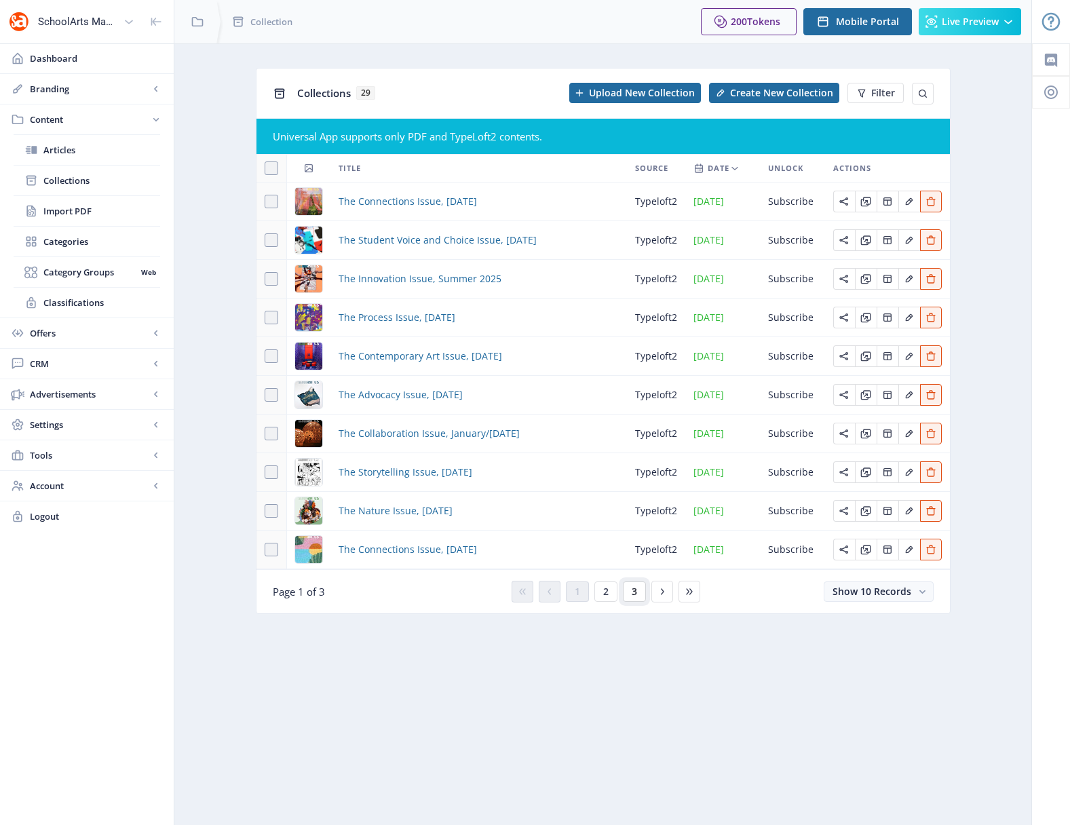
click at [632, 592] on span "3" at bounding box center [633, 591] width 5 height 11
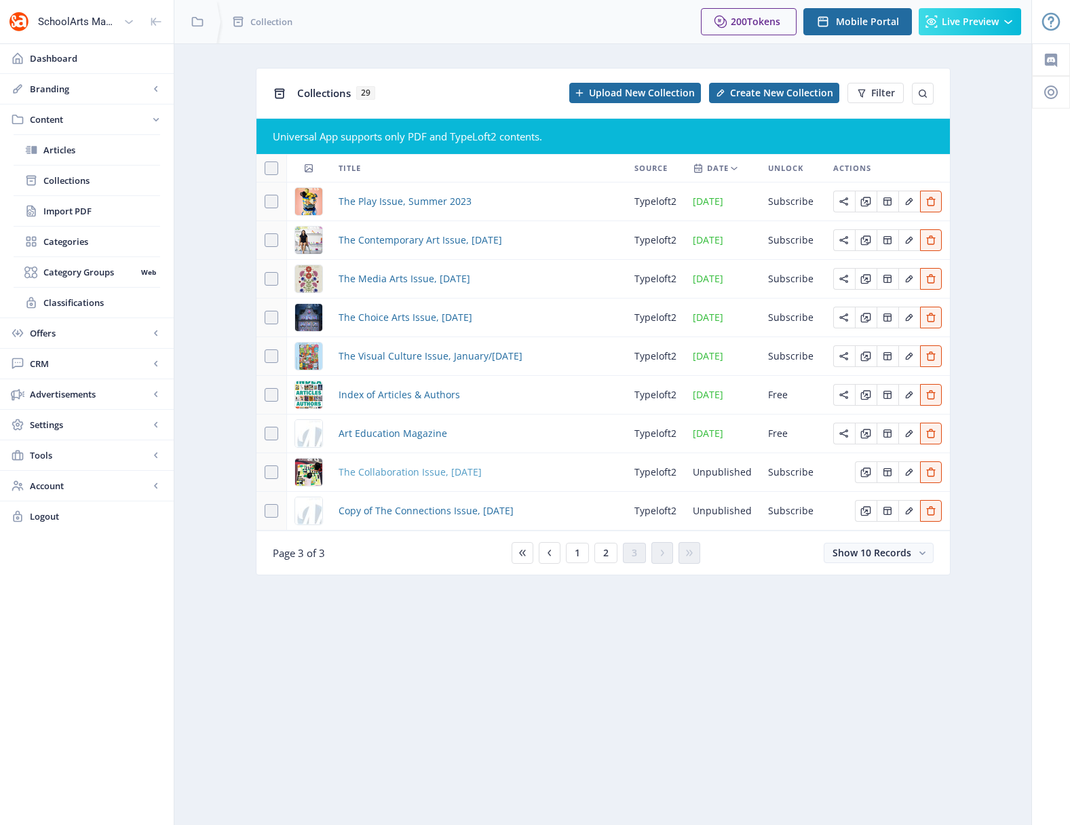
click at [408, 472] on span "The Collaboration Issue, [DATE]" at bounding box center [409, 472] width 143 height 16
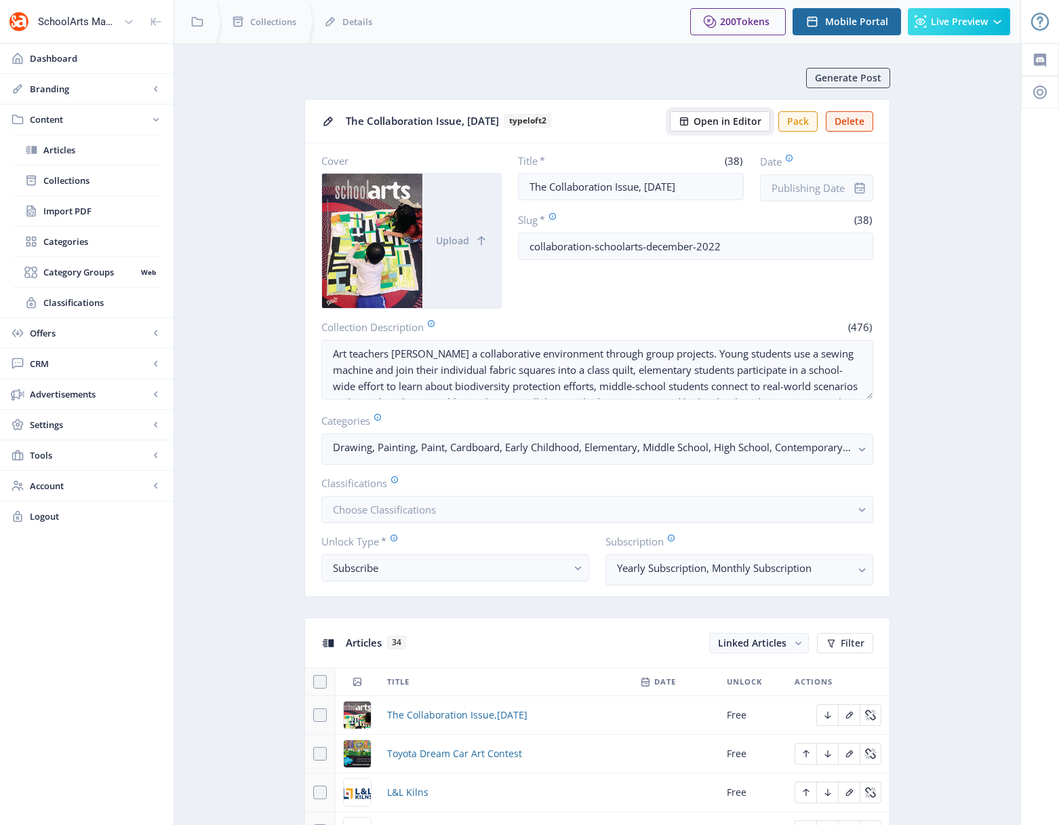
click at [735, 119] on span "Open in Editor" at bounding box center [728, 121] width 68 height 11
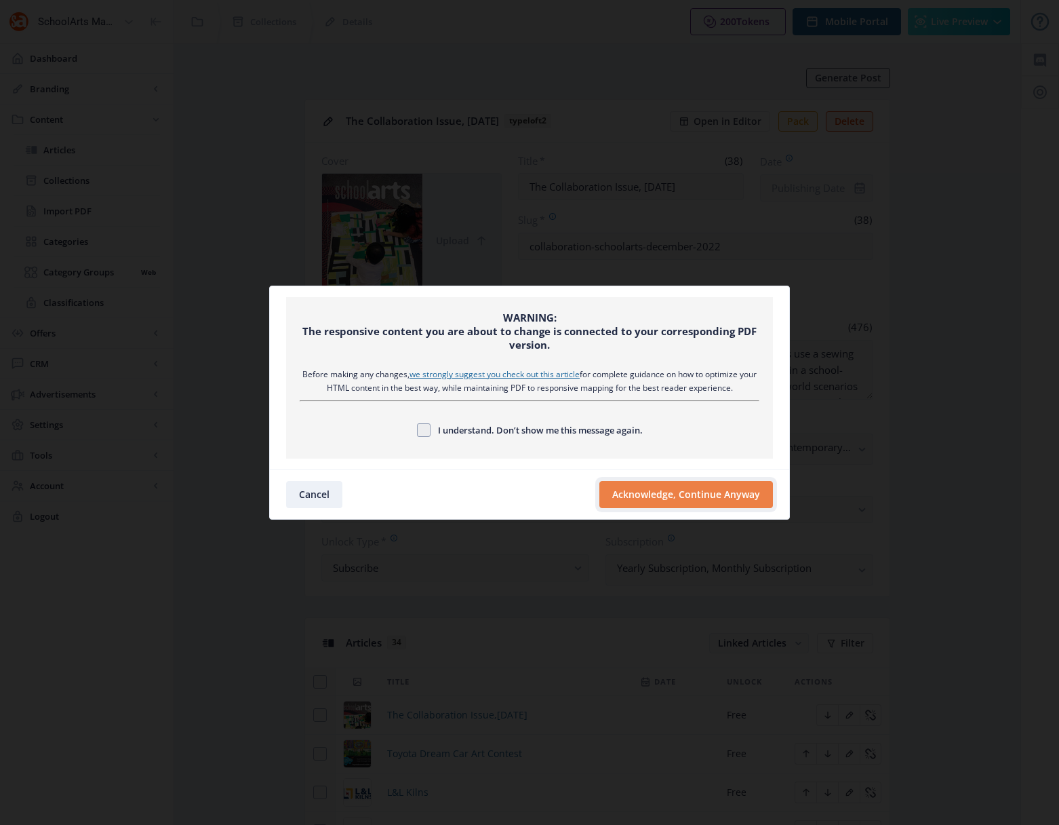
click at [661, 497] on button "Acknowledge, Continue Anyway" at bounding box center [687, 494] width 174 height 27
